Goal: Task Accomplishment & Management: Complete application form

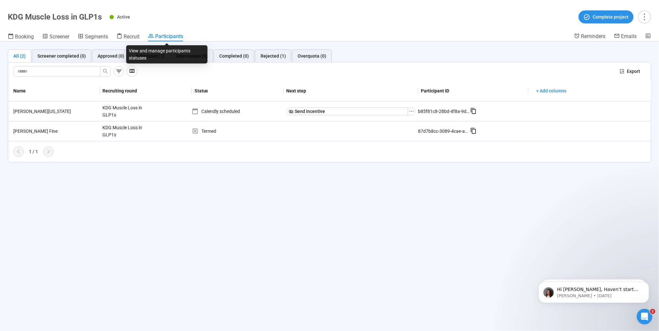
click at [161, 35] on span "Participants" at bounding box center [169, 36] width 28 height 6
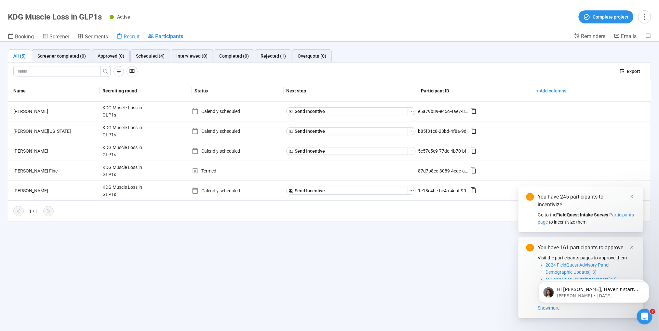
click at [132, 34] on span "Recruit" at bounding box center [132, 37] width 16 height 6
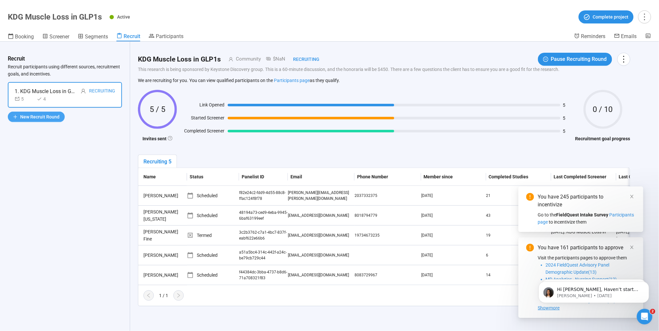
click at [49, 113] on span "New Recruit Round" at bounding box center [39, 116] width 39 height 7
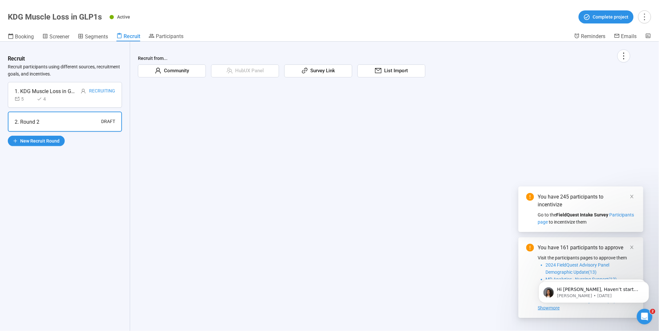
click at [166, 72] on span "Community" at bounding box center [175, 71] width 28 height 8
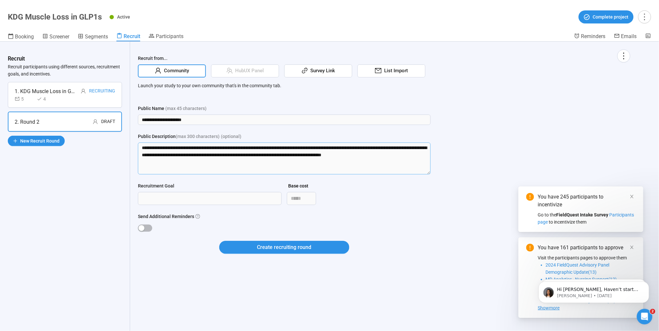
drag, startPoint x: 279, startPoint y: 145, endPoint x: 120, endPoint y: 141, distance: 159.5
click at [120, 141] on div "**********" at bounding box center [329, 186] width 659 height 289
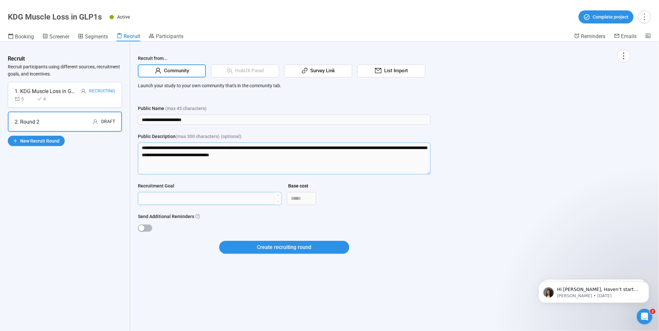
type textarea "**********"
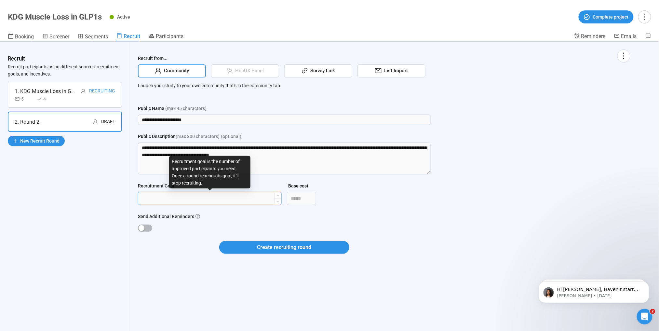
click at [161, 201] on input "Recruitment Goal" at bounding box center [209, 198] width 143 height 12
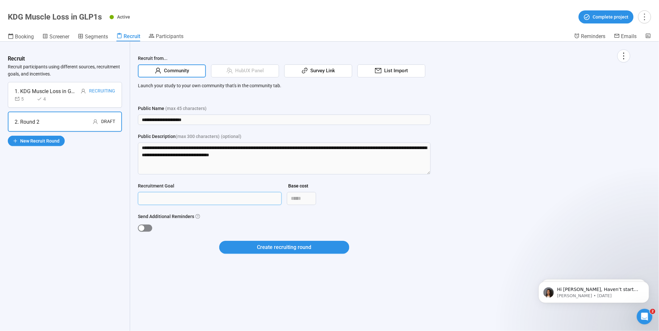
type input "*"
click at [141, 229] on div "button" at bounding box center [142, 228] width 6 height 6
click at [264, 248] on span "Create recruiting round" at bounding box center [284, 247] width 54 height 8
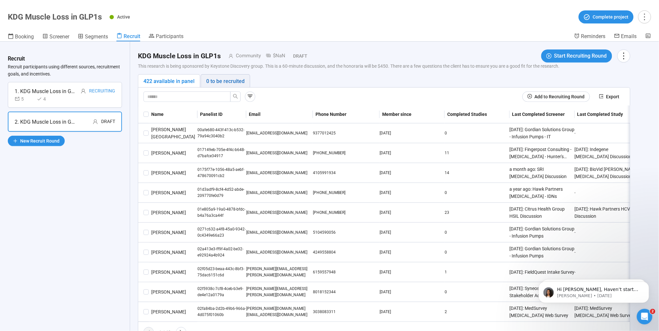
click at [227, 78] on div "0 to be recruited" at bounding box center [225, 81] width 38 height 8
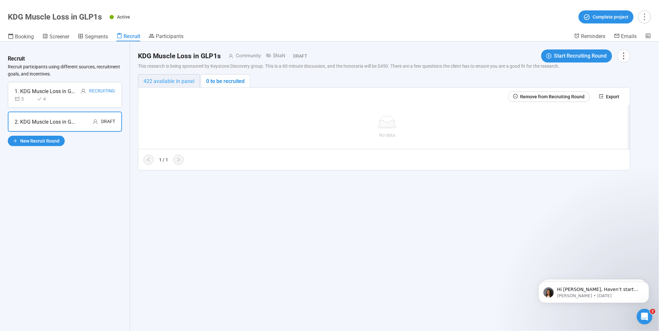
click at [162, 76] on div "422 available in panel" at bounding box center [169, 80] width 62 height 13
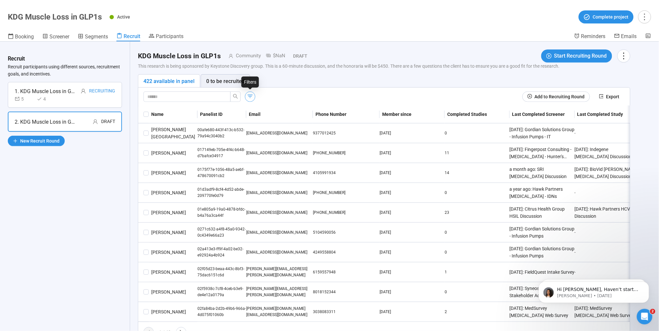
click at [250, 94] on icon "button" at bounding box center [250, 96] width 7 height 7
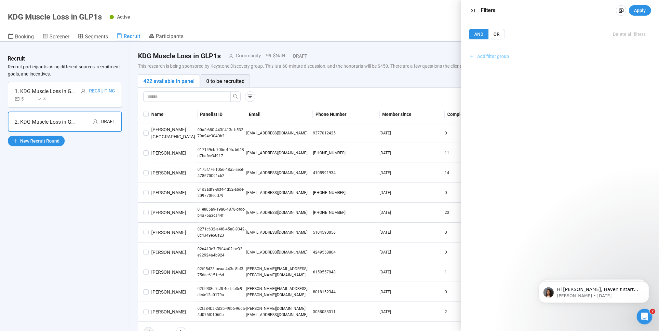
click at [487, 57] on span "Add filter group" at bounding box center [494, 56] width 32 height 7
click at [491, 69] on span "Add filter" at bounding box center [491, 70] width 19 height 7
click at [498, 74] on input "search" at bounding box center [560, 77] width 166 height 10
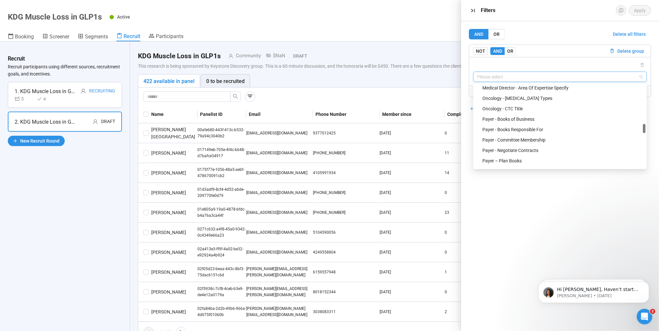
scroll to position [425, 0]
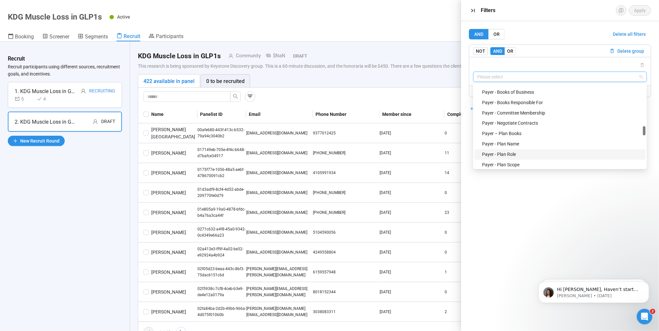
click at [500, 155] on div "Payer - Plan Role" at bounding box center [561, 154] width 159 height 7
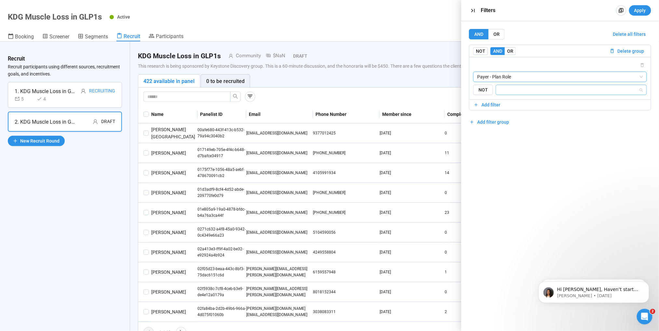
click at [505, 92] on input "search" at bounding box center [569, 90] width 139 height 8
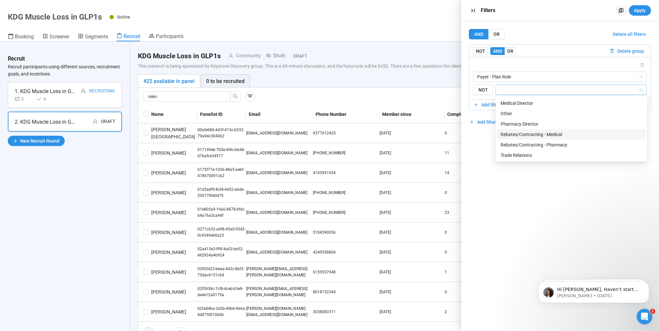
click at [513, 102] on div "Medical Director" at bounding box center [571, 103] width 141 height 7
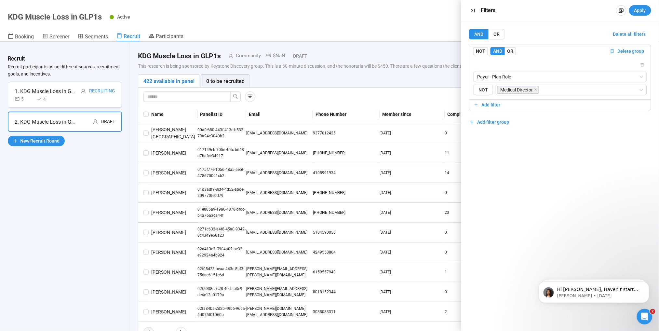
click at [487, 179] on div "AND OR Delete all filters NOT AND OR Delete group Payer - Plan Role {"type":"RE…" at bounding box center [560, 176] width 198 height 310
click at [493, 105] on span "Add filter" at bounding box center [491, 104] width 19 height 7
click at [511, 127] on input "search" at bounding box center [560, 126] width 166 height 10
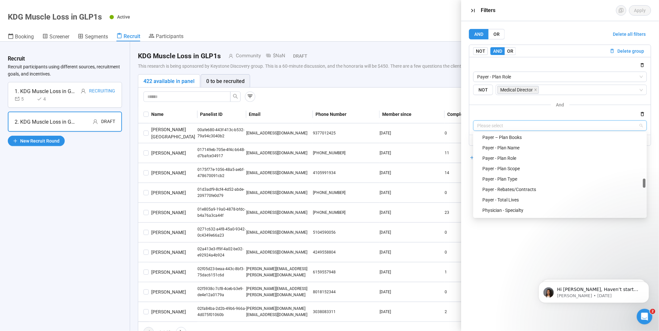
scroll to position [470, 0]
click at [512, 167] on div "Payer - Plan Scope" at bounding box center [561, 168] width 159 height 7
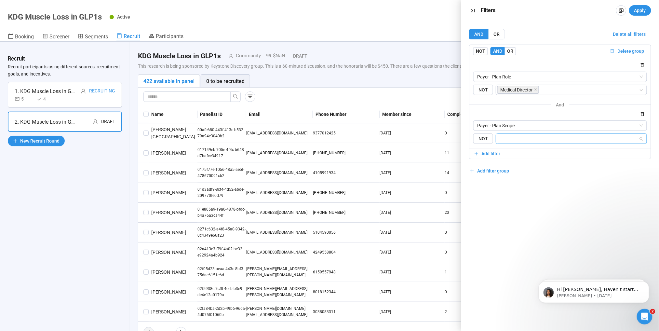
click at [506, 140] on input "search" at bounding box center [569, 139] width 139 height 8
click at [511, 164] on div "National" at bounding box center [571, 162] width 141 height 7
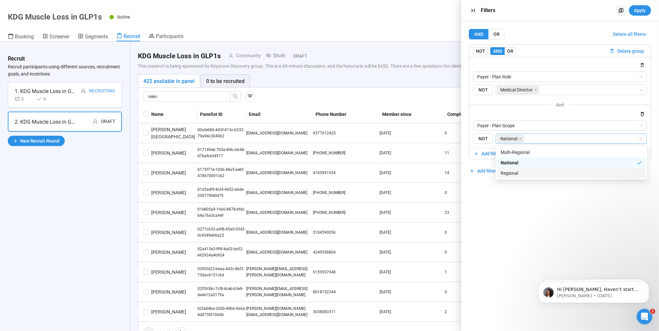
click at [503, 217] on div "AND OR Delete all filters NOT AND OR Delete group Payer - Plan Role {"type":"RE…" at bounding box center [560, 176] width 198 height 310
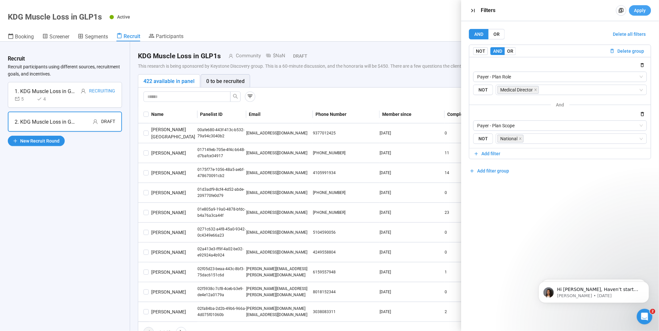
click at [637, 13] on span "Apply" at bounding box center [640, 10] width 12 height 7
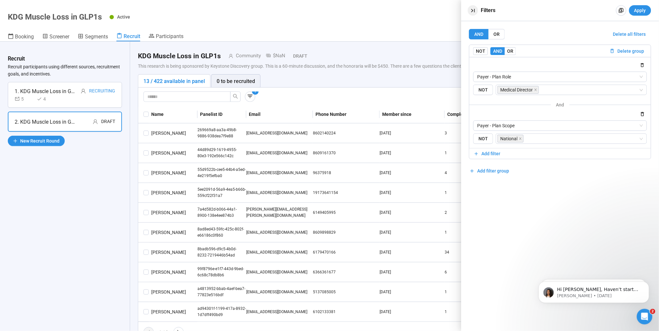
click at [471, 12] on icon "button" at bounding box center [473, 10] width 7 height 7
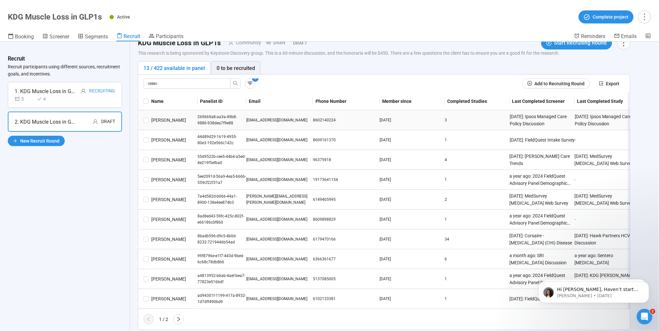
scroll to position [34, 0]
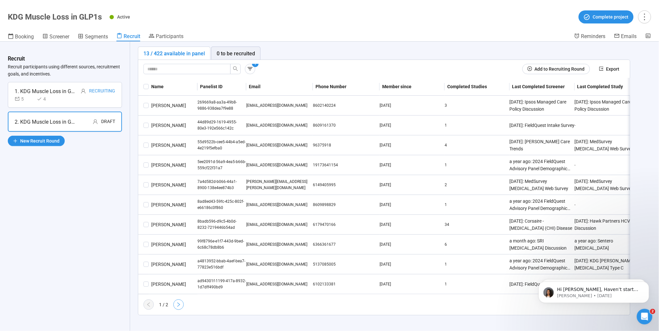
click at [179, 303] on icon "right" at bounding box center [178, 304] width 5 height 5
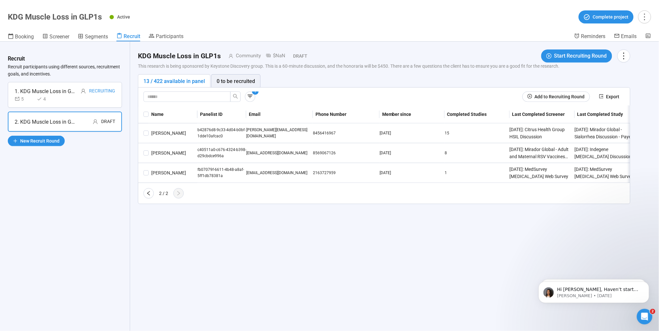
scroll to position [0, 0]
click at [147, 150] on span at bounding box center [145, 152] width 5 height 5
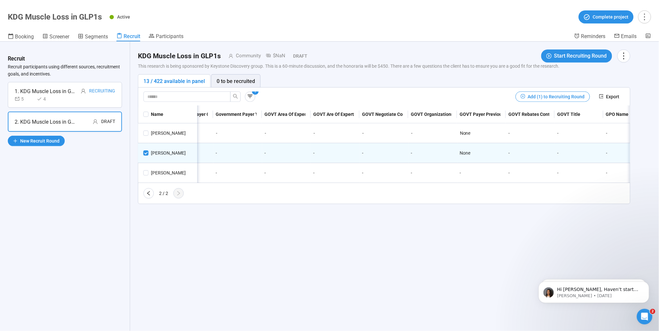
scroll to position [0, 2789]
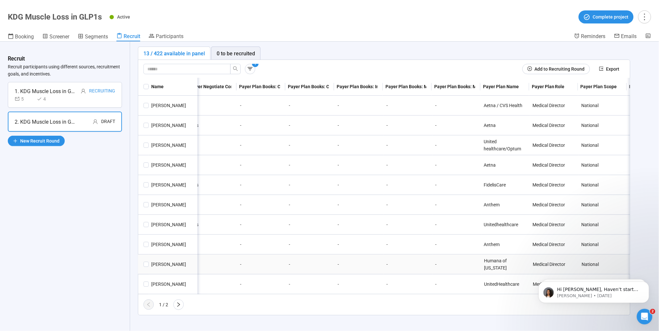
click at [144, 242] on span at bounding box center [145, 244] width 5 height 5
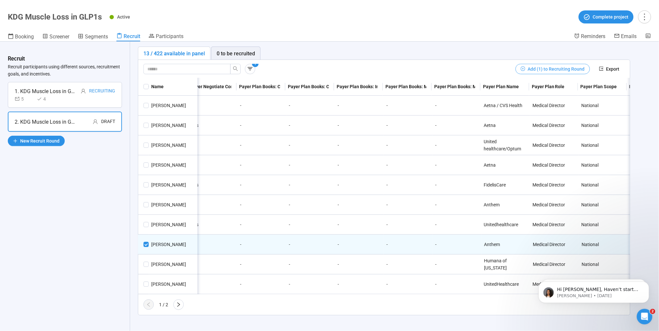
click at [551, 65] on span "Add (1) to Recruiting Round" at bounding box center [556, 68] width 57 height 7
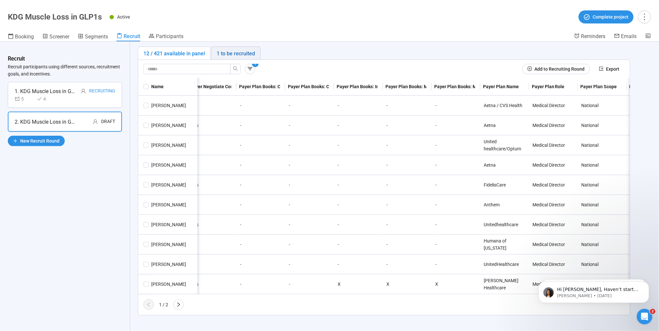
click at [241, 49] on div "1 to be recruited" at bounding box center [236, 53] width 38 height 8
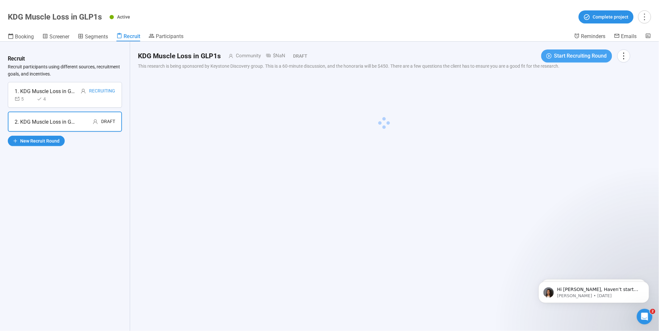
click at [574, 55] on span "Start Recruiting Round" at bounding box center [580, 56] width 53 height 8
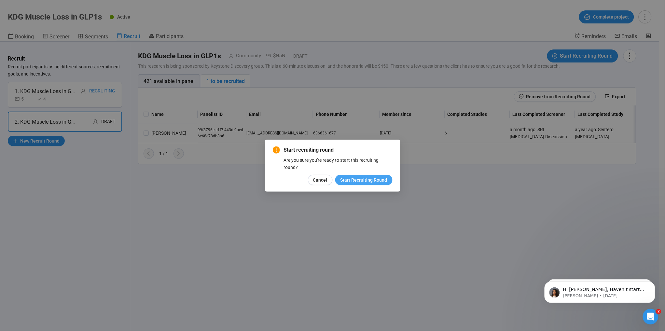
click at [362, 178] on span "Start Recruiting Round" at bounding box center [363, 179] width 47 height 7
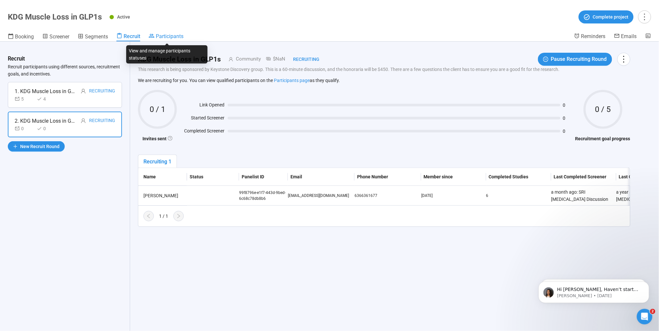
click at [164, 37] on span "Participants" at bounding box center [170, 36] width 28 height 6
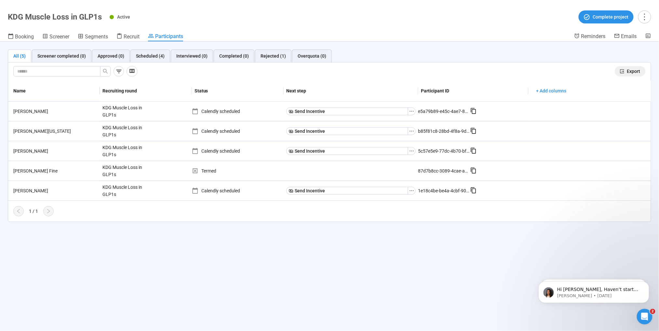
click at [630, 69] on span "Export" at bounding box center [633, 71] width 13 height 7
